Goal: Complete application form

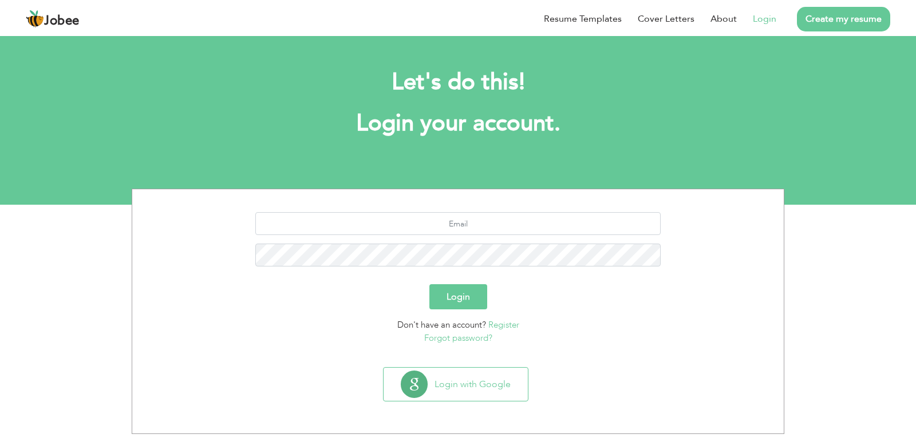
click at [498, 326] on link "Register" at bounding box center [503, 324] width 31 height 11
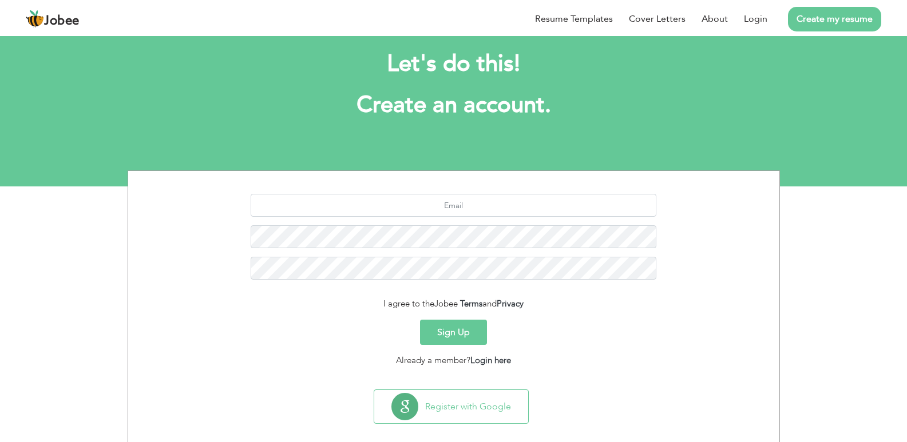
scroll to position [33, 0]
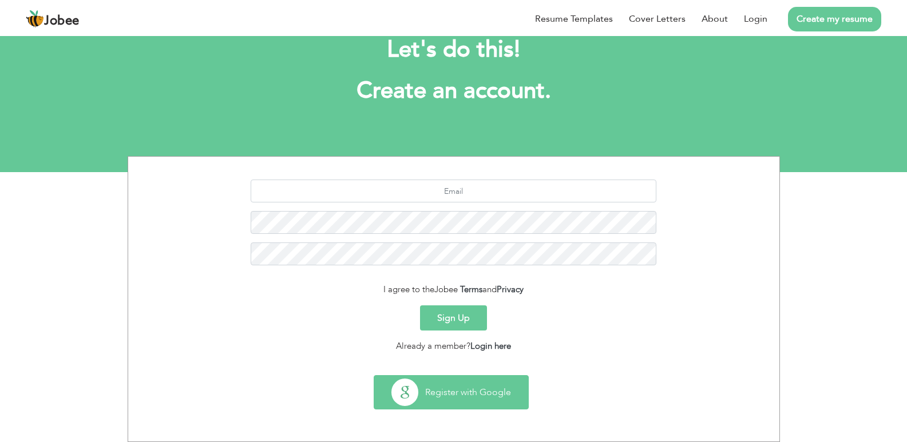
click at [469, 392] on button "Register with Google" at bounding box center [451, 392] width 154 height 33
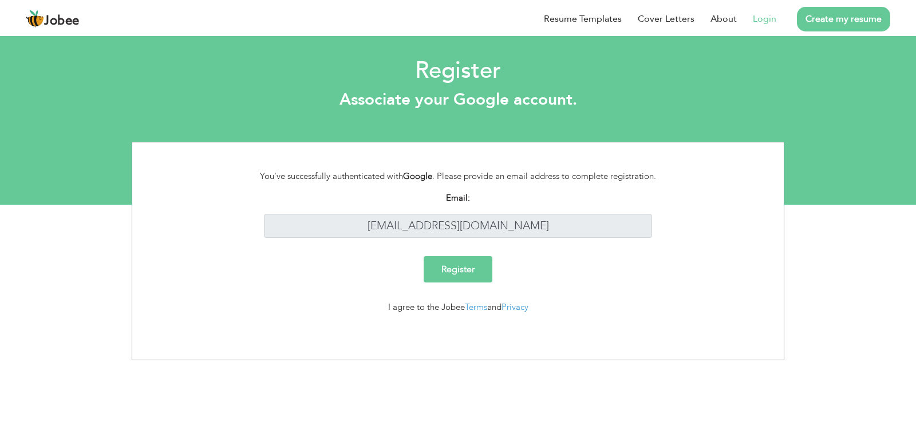
click at [457, 260] on input "Register" at bounding box center [458, 269] width 69 height 26
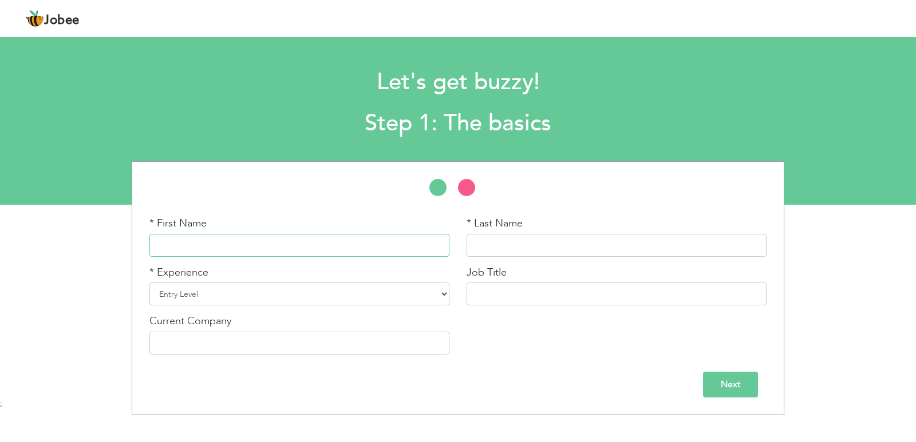
click at [366, 247] on input "text" at bounding box center [299, 245] width 300 height 23
type input "u"
click at [245, 247] on input "MUHAMMAD UMAR KHAN" at bounding box center [299, 245] width 300 height 23
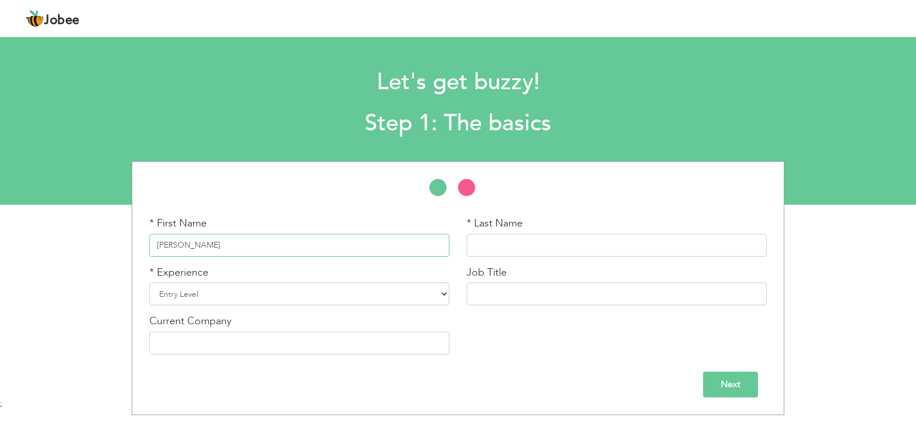
click at [245, 247] on input "MUHAMMAD UMAR KHAN" at bounding box center [299, 245] width 300 height 23
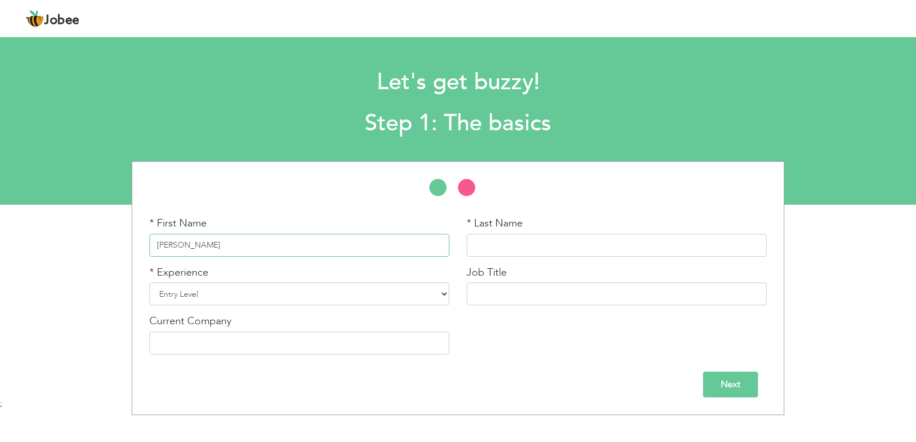
click at [245, 247] on input "MUHAMMAD UMAR KHAN" at bounding box center [299, 245] width 300 height 23
type input "MUHAMMAD UMAR"
click at [478, 242] on input "text" at bounding box center [616, 245] width 300 height 23
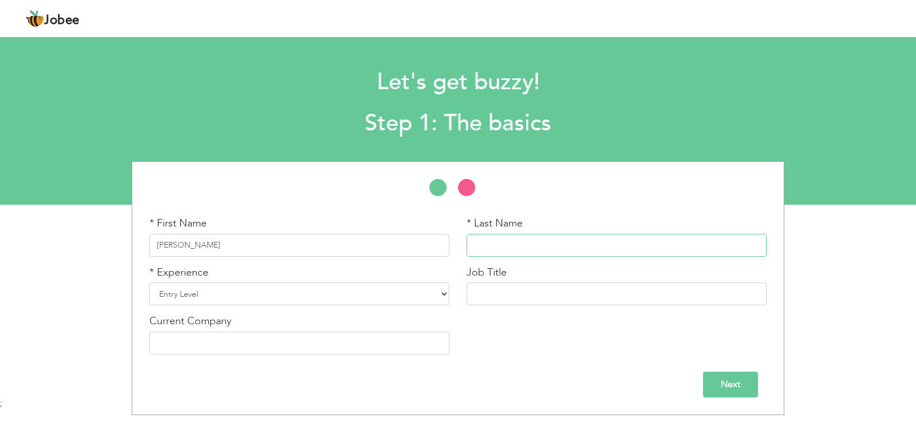
paste input "KHAN"
type input "KHAN"
click at [307, 349] on input "text" at bounding box center [299, 343] width 300 height 23
click at [155, 343] on input "TUTOR" at bounding box center [299, 343] width 300 height 23
click at [181, 338] on input "TUTOR" at bounding box center [299, 343] width 300 height 23
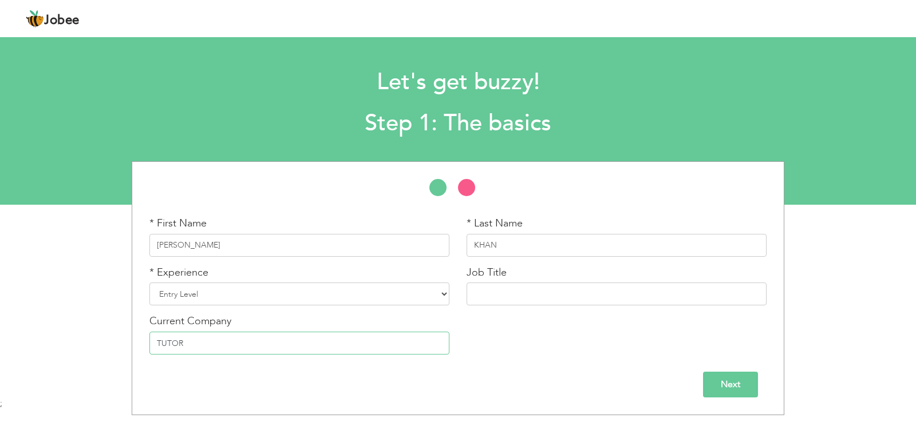
click at [181, 338] on input "TUTOR" at bounding box center [299, 343] width 300 height 23
drag, startPoint x: 209, startPoint y: 348, endPoint x: 183, endPoint y: 350, distance: 26.4
click at [183, 350] on input "HOME tutoe" at bounding box center [299, 343] width 300 height 23
drag, startPoint x: 180, startPoint y: 347, endPoint x: 164, endPoint y: 347, distance: 15.5
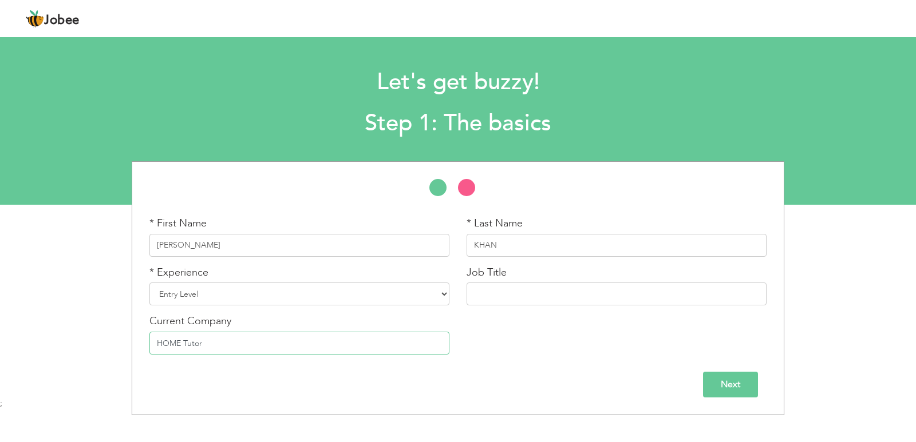
click at [164, 347] on input "HOME Tutor" at bounding box center [299, 343] width 300 height 23
type input "Home Tutor"
click at [527, 296] on input "text" at bounding box center [616, 294] width 300 height 23
type input "Teacher"
click at [720, 388] on input "Next" at bounding box center [730, 385] width 55 height 26
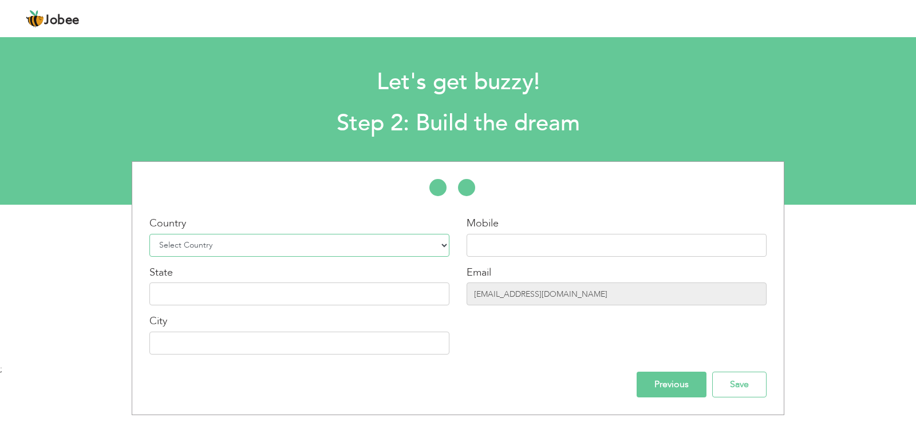
click at [443, 250] on select "Select Country Afghanistan Albania Algeria American Samoa Andorra Angola Anguil…" at bounding box center [299, 245] width 300 height 23
select select "166"
click at [149, 234] on select "Select Country Afghanistan Albania Algeria American Samoa Andorra Angola Anguil…" at bounding box center [299, 245] width 300 height 23
click at [488, 254] on input "text" at bounding box center [616, 245] width 300 height 23
type input "0"
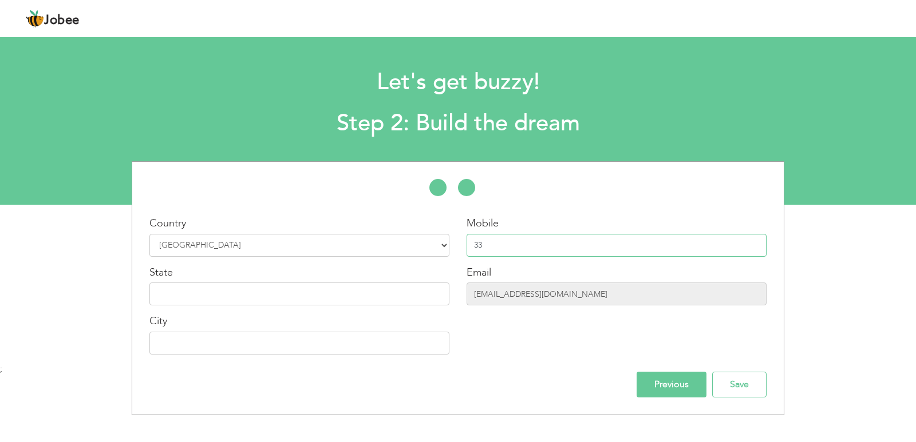
type input "3"
drag, startPoint x: 418, startPoint y: 356, endPoint x: 422, endPoint y: 349, distance: 8.0
click at [422, 349] on div "Country Select Country Afghanistan Albania Algeria American Samoa Andorra Angol…" at bounding box center [299, 289] width 317 height 147
click at [422, 349] on input "text" at bounding box center [299, 343] width 300 height 23
type input "00000"
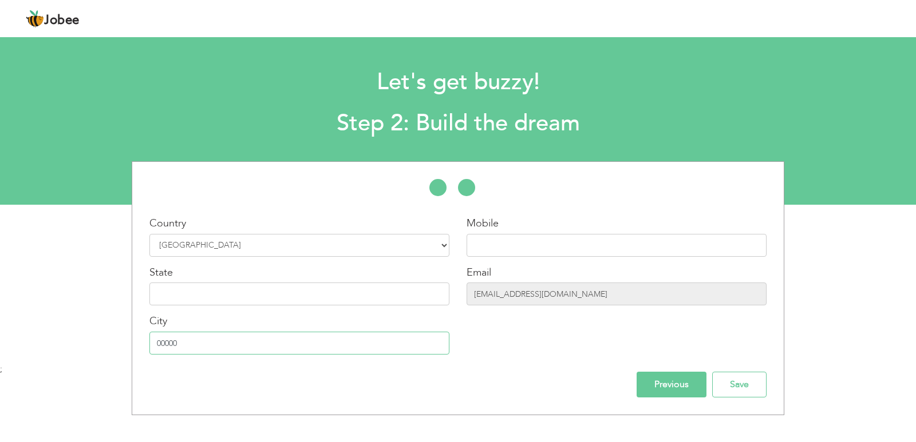
click at [422, 349] on input "00000" at bounding box center [299, 343] width 300 height 23
click at [422, 349] on input "0303769111" at bounding box center [299, 343] width 300 height 23
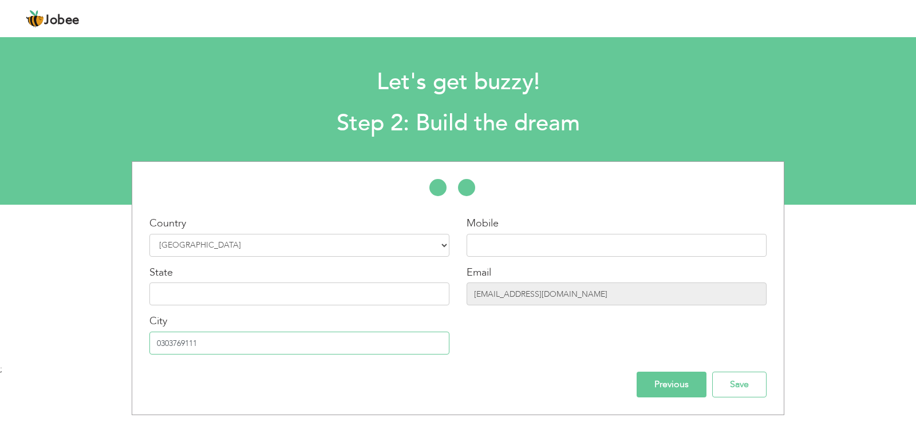
click at [422, 349] on input "0303769111" at bounding box center [299, 343] width 300 height 23
drag, startPoint x: 163, startPoint y: 345, endPoint x: 156, endPoint y: 345, distance: 7.4
click at [156, 345] on input "0303769111" at bounding box center [299, 343] width 300 height 23
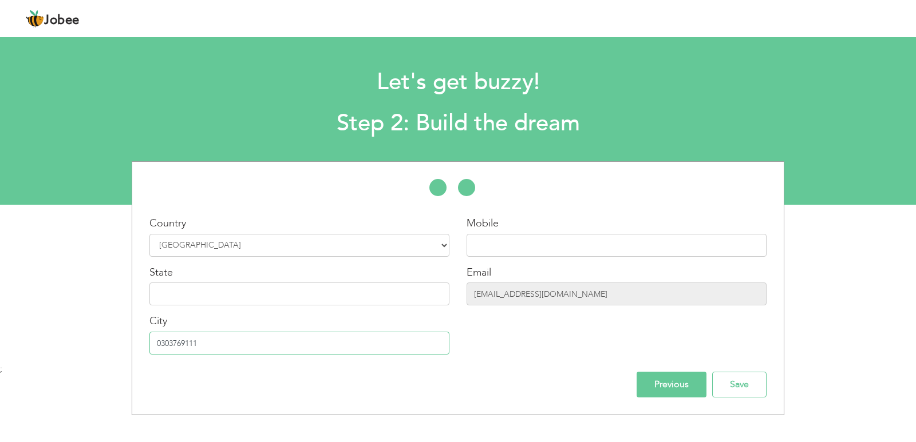
click at [159, 345] on input "0303769111" at bounding box center [299, 343] width 300 height 23
type input "00000"
type input "3333334354657"
click at [163, 345] on input "0303769111" at bounding box center [299, 343] width 300 height 23
click at [203, 342] on input "303769111" at bounding box center [299, 343] width 300 height 23
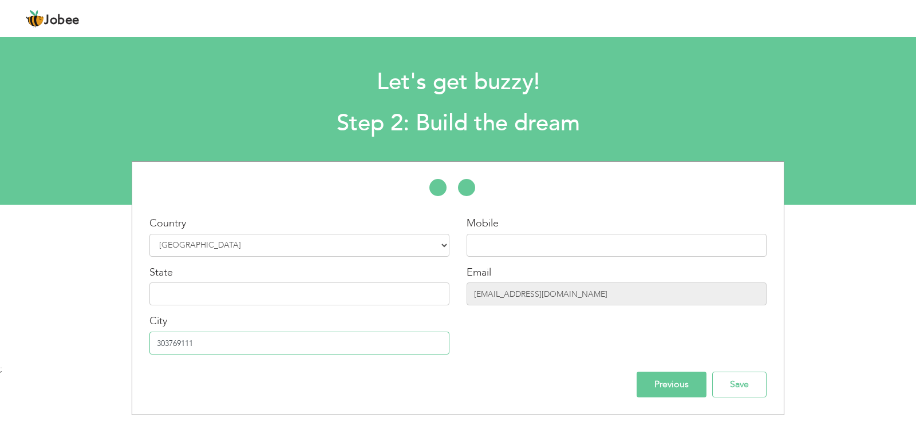
type input "3037691110"
click at [195, 345] on input "3037691110" at bounding box center [299, 343] width 300 height 23
click at [535, 244] on input "text" at bounding box center [616, 245] width 300 height 23
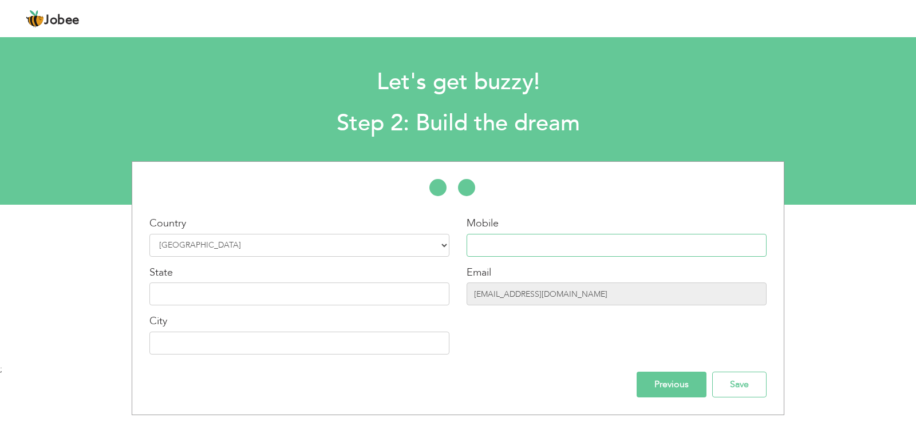
paste input "3037691110"
type input "3037691110"
click at [287, 304] on input "text" at bounding box center [299, 294] width 300 height 23
type input "u"
type input "Punjab"
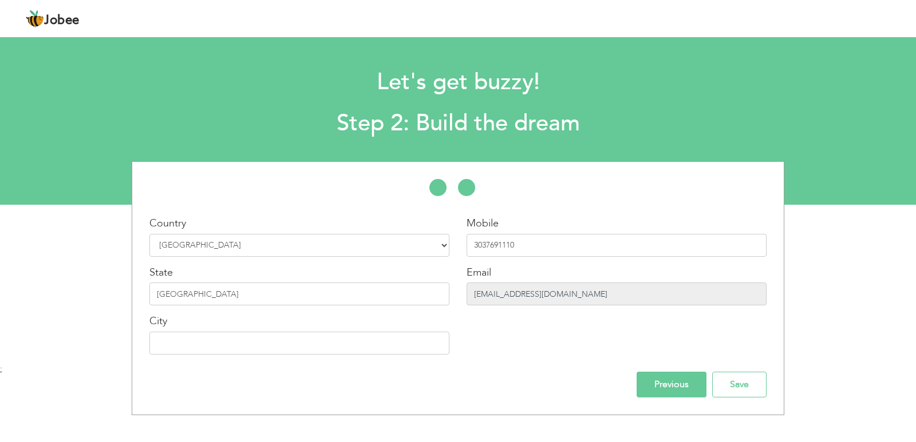
click at [529, 296] on input "alinak9756@gmail.com" at bounding box center [616, 294] width 300 height 23
click at [571, 301] on input "alinak9756@gmail.com" at bounding box center [616, 294] width 300 height 23
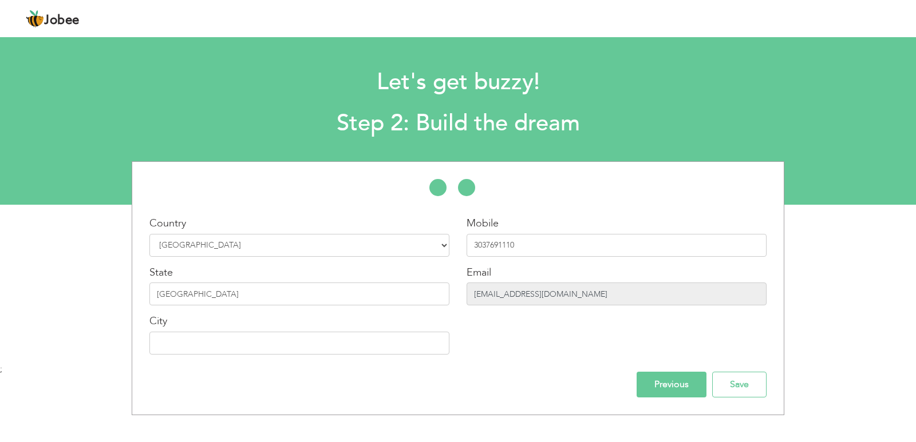
click at [571, 301] on input "alinak9756@gmail.com" at bounding box center [616, 294] width 300 height 23
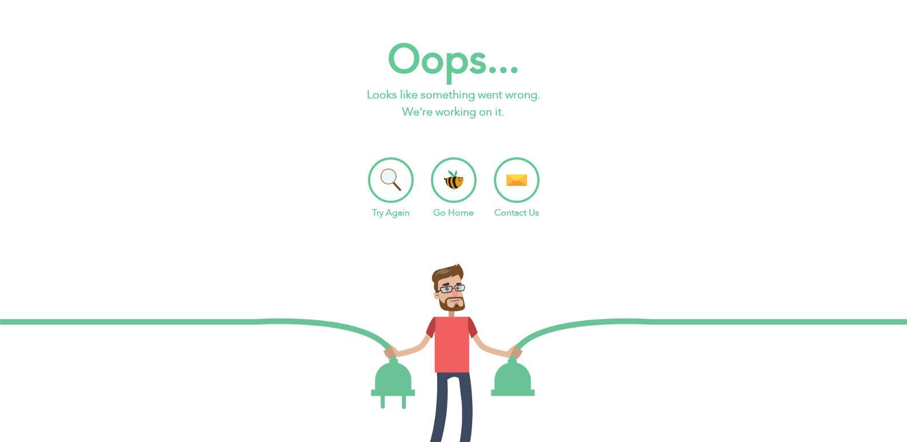
click at [203, 322] on img at bounding box center [453, 374] width 907 height 226
